Goal: Navigation & Orientation: Find specific page/section

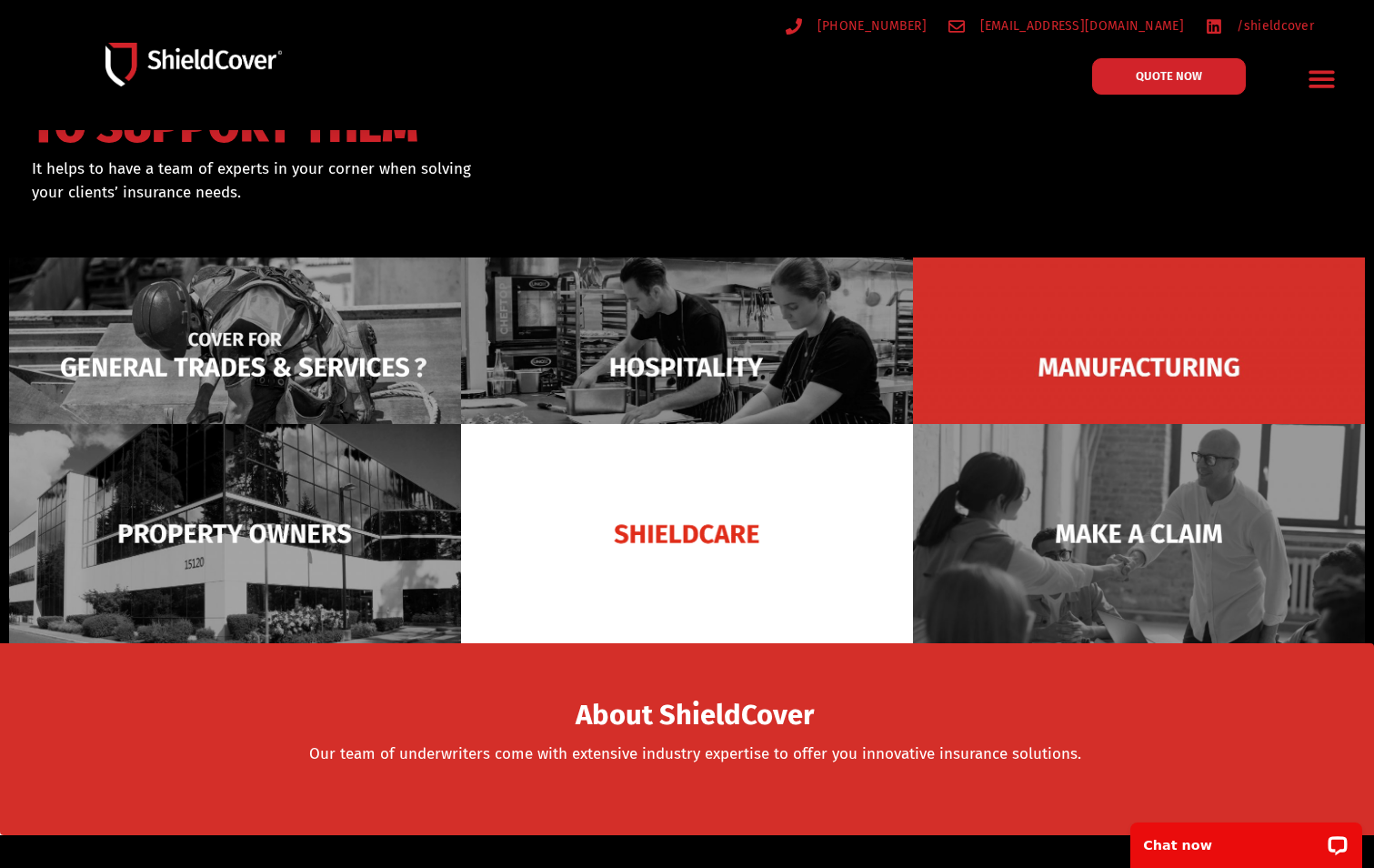
click at [320, 375] on img at bounding box center [235, 366] width 452 height 219
click at [326, 364] on img at bounding box center [235, 366] width 452 height 219
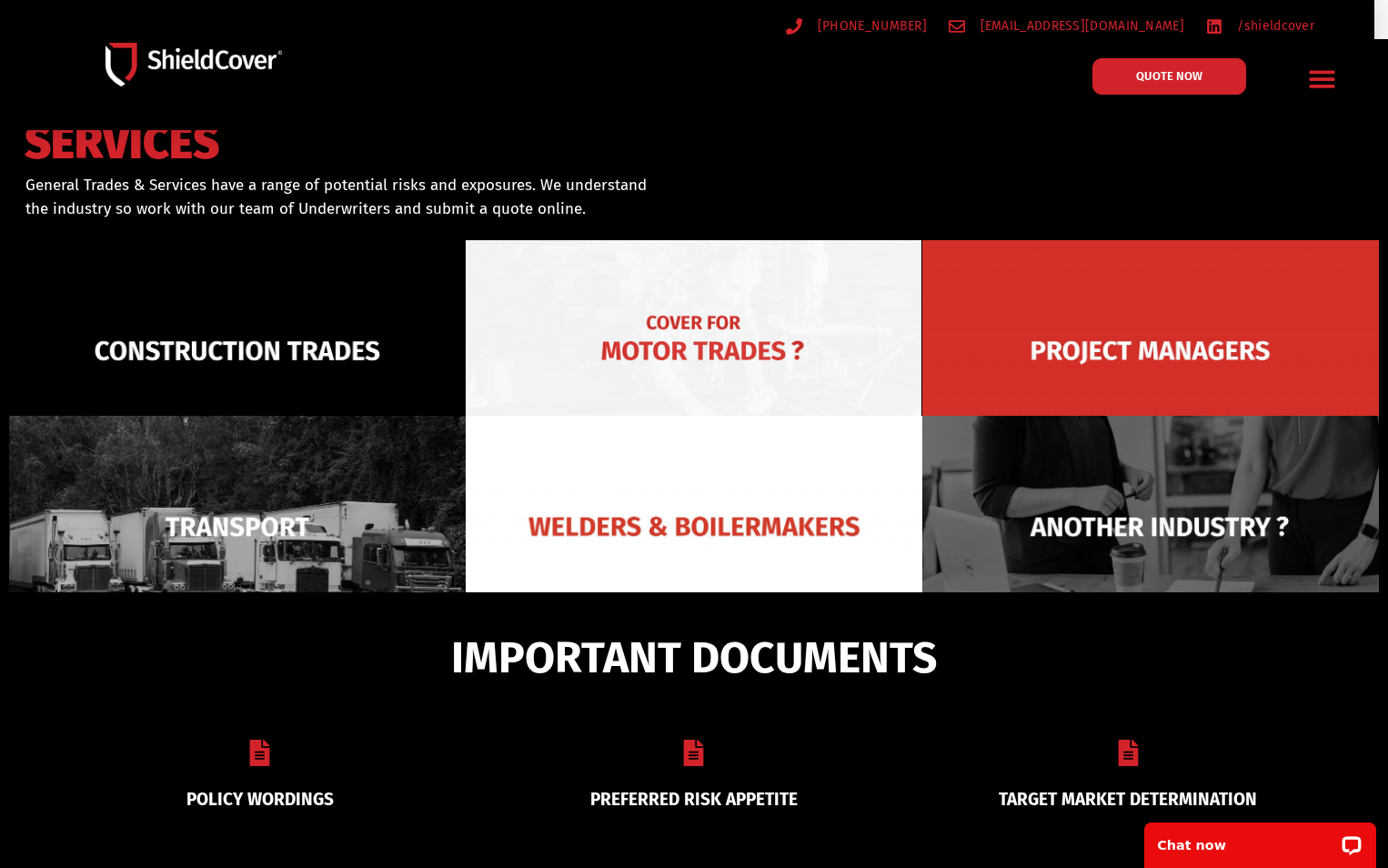
scroll to position [130, 0]
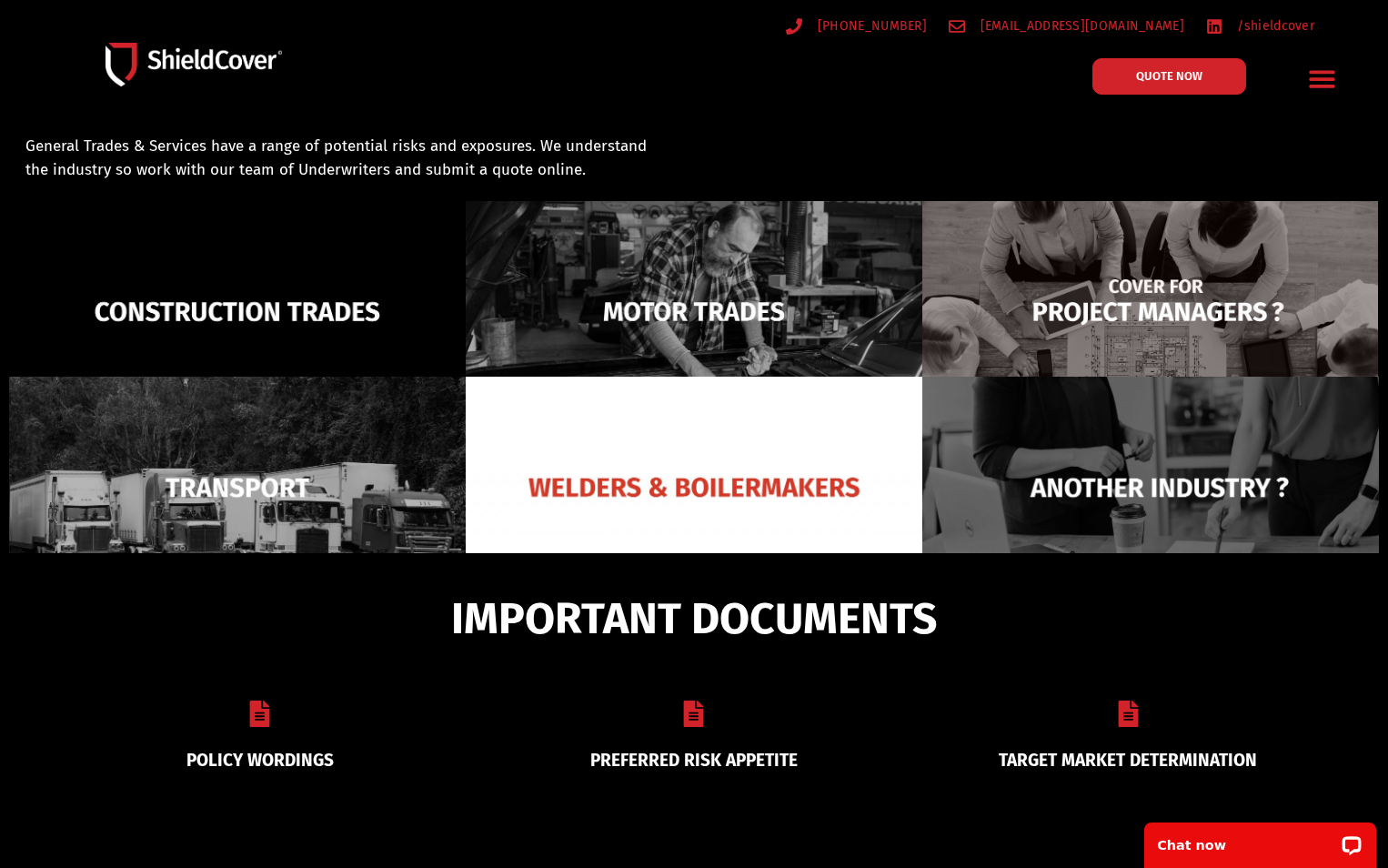
click at [1105, 314] on img at bounding box center [1150, 312] width 456 height 222
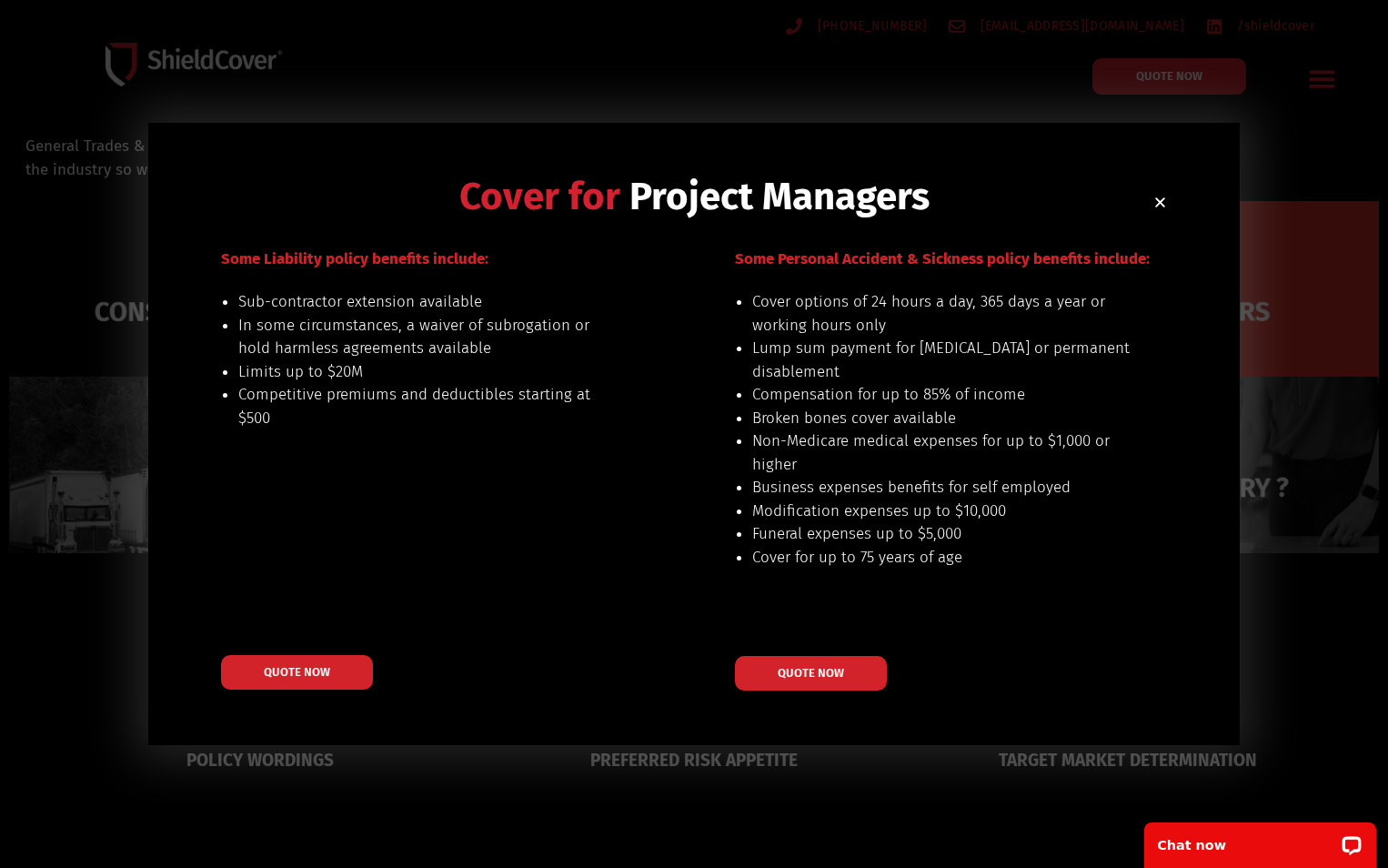
click at [1161, 201] on use "Close" at bounding box center [1160, 202] width 10 height 10
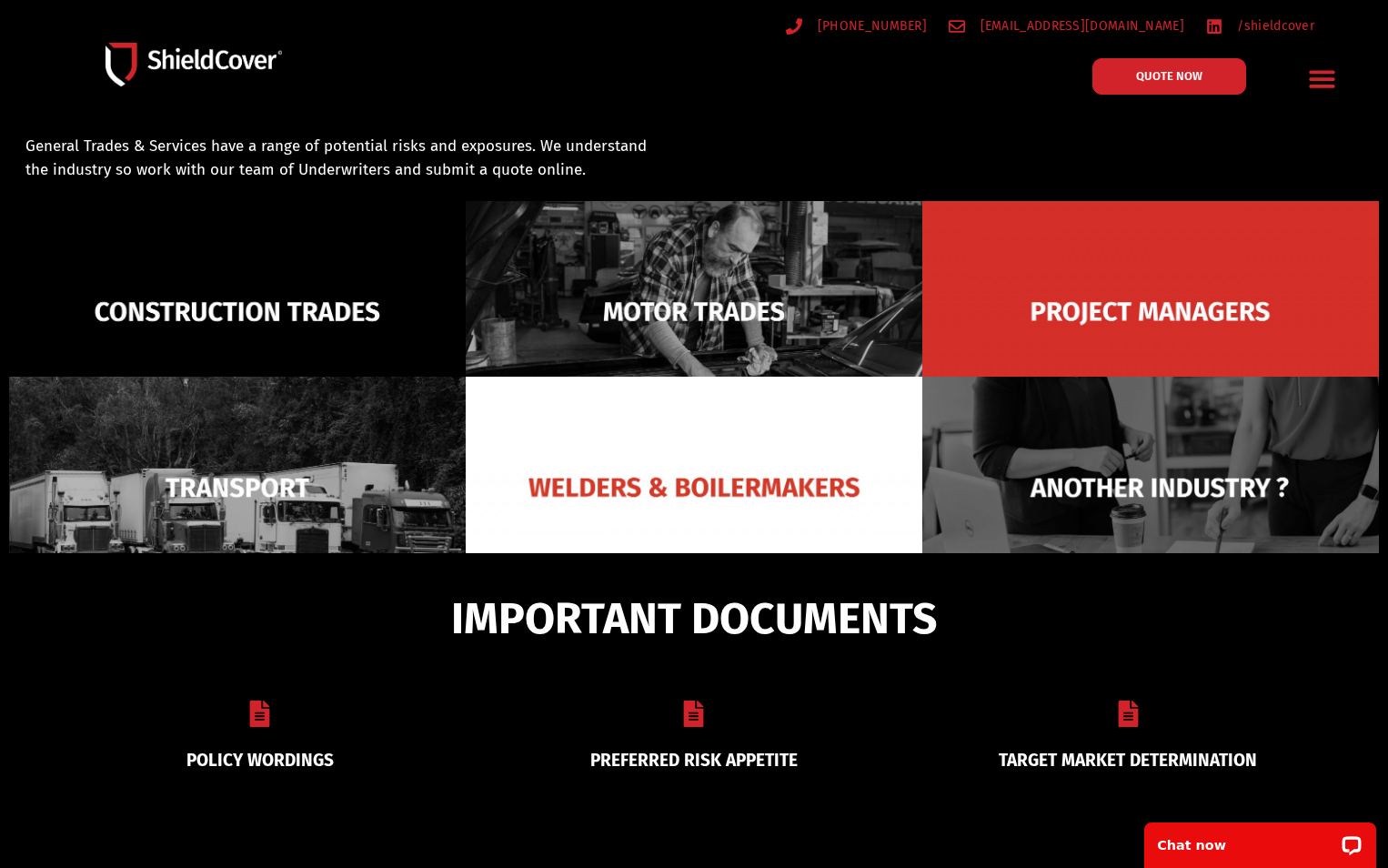
click at [690, 710] on icon at bounding box center [693, 714] width 27 height 27
